Goal: Task Accomplishment & Management: Use online tool/utility

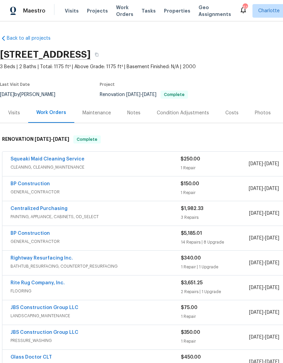
click at [19, 183] on link "BP Construction" at bounding box center [30, 183] width 39 height 5
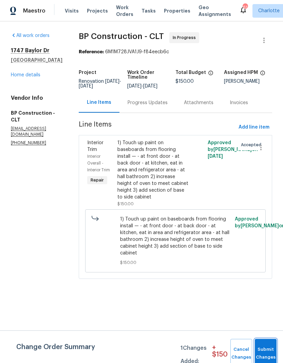
click at [268, 349] on button "Submit Changes" at bounding box center [266, 353] width 22 height 29
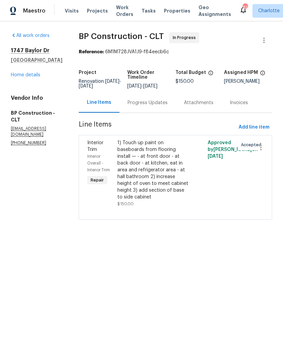
click at [89, 149] on span "Interior Trim" at bounding box center [95, 146] width 16 height 12
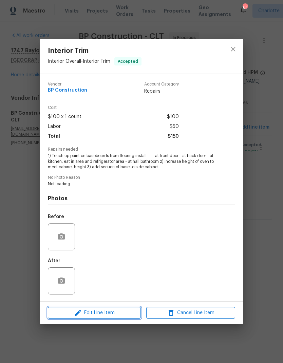
click at [109, 312] on span "Edit Line Item" at bounding box center [94, 313] width 89 height 8
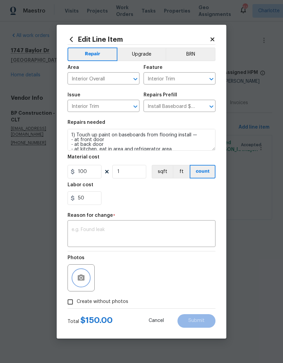
click at [85, 282] on button "button" at bounding box center [81, 278] width 16 height 16
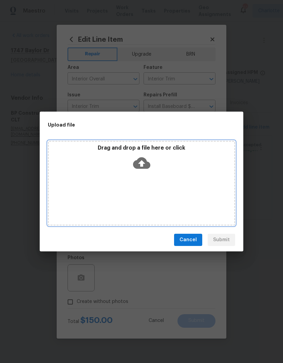
click at [165, 180] on div "Drag and drop a file here or click" at bounding box center [141, 183] width 187 height 85
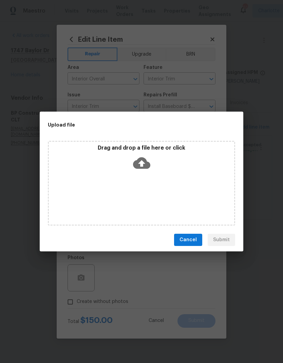
click at [189, 238] on span "Cancel" at bounding box center [187, 240] width 17 height 8
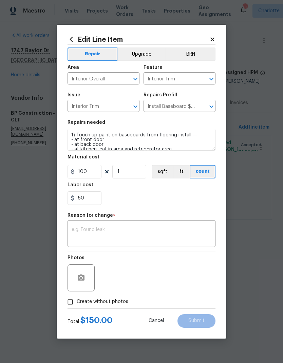
click at [210, 40] on icon at bounding box center [212, 39] width 6 height 6
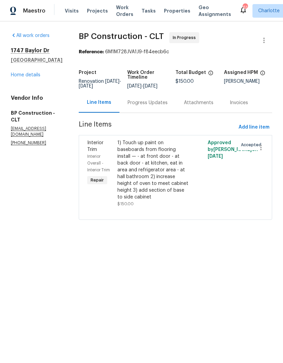
click at [35, 76] on link "Home details" at bounding box center [26, 75] width 30 height 5
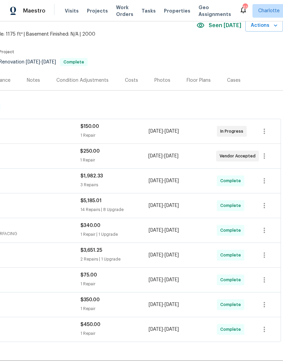
scroll to position [33, 100]
